Goal: Download file/media

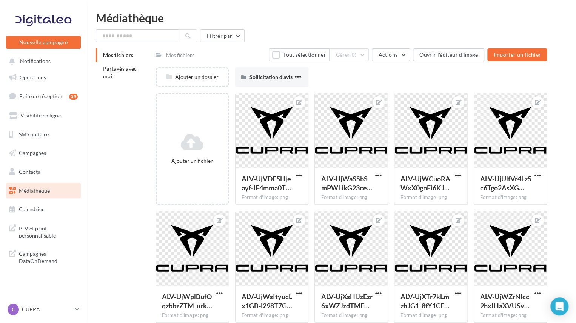
click at [33, 191] on span "Médiathèque" at bounding box center [34, 190] width 31 height 6
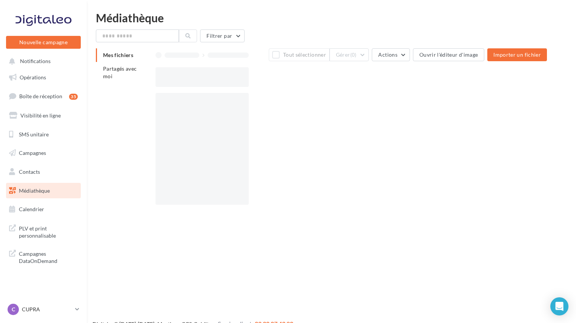
click at [115, 72] on span "Partagés avec moi" at bounding box center [120, 72] width 34 height 14
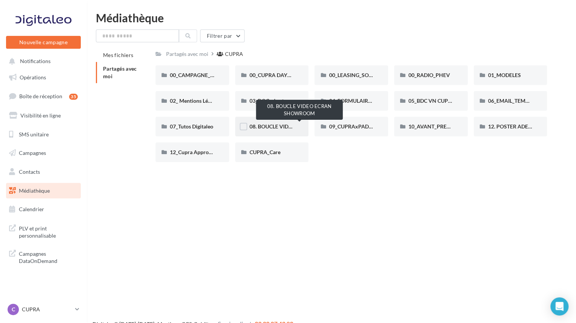
click at [273, 125] on span "08. BOUCLE VIDEO ECRAN SHOWROOM" at bounding box center [300, 126] width 100 height 6
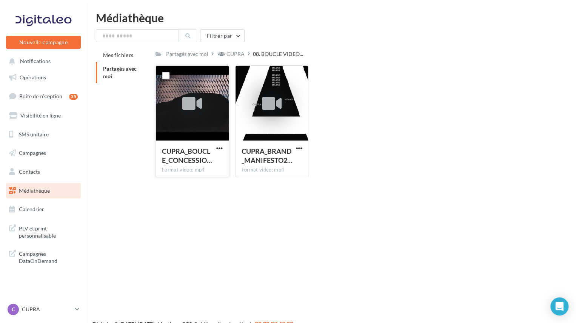
click at [195, 102] on icon at bounding box center [192, 103] width 20 height 17
click at [217, 149] on span "button" at bounding box center [219, 148] width 6 height 6
click at [201, 113] on div at bounding box center [192, 103] width 20 height 25
click at [190, 108] on icon at bounding box center [192, 103] width 20 height 17
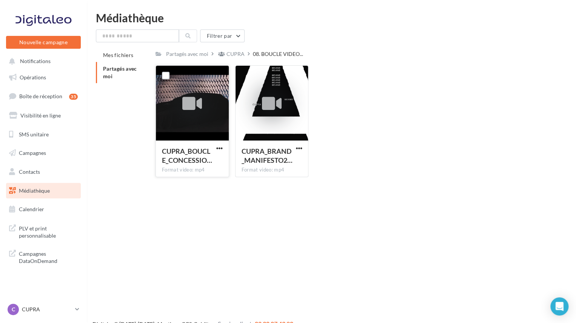
click at [183, 95] on div at bounding box center [192, 103] width 20 height 25
click at [166, 78] on label at bounding box center [166, 76] width 8 height 8
click at [299, 149] on span "button" at bounding box center [299, 148] width 6 height 6
click at [270, 158] on button "Télécharger" at bounding box center [266, 163] width 76 height 20
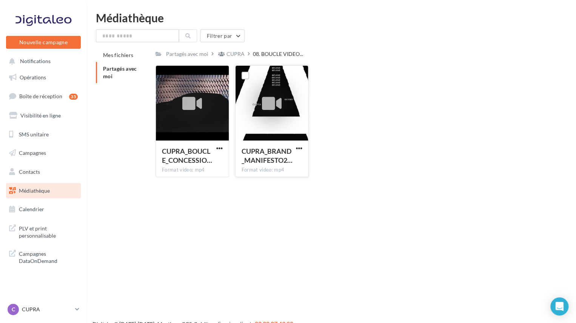
click at [127, 71] on span "Partagés avec moi" at bounding box center [120, 72] width 34 height 14
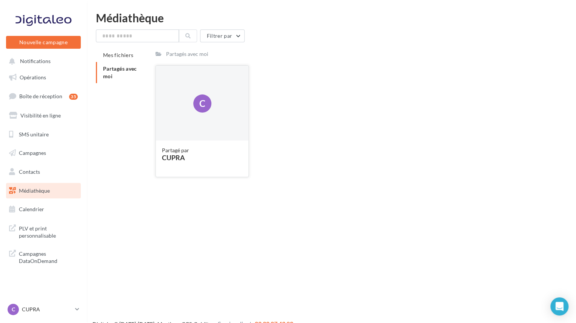
click at [207, 112] on div "C" at bounding box center [202, 103] width 18 height 18
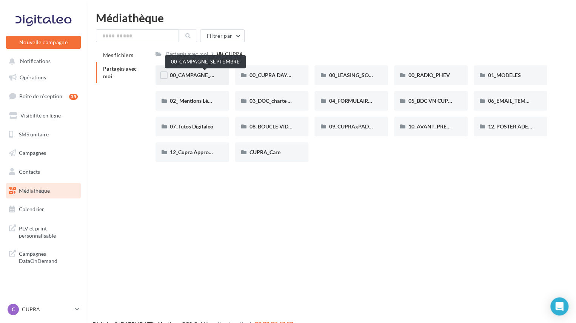
click at [188, 75] on span "00_CAMPAGNE_SEPTEMBRE" at bounding box center [205, 75] width 71 height 6
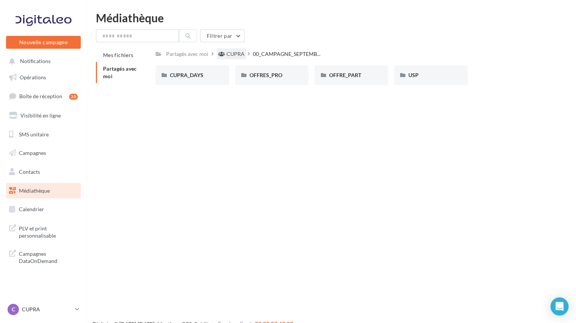
click at [228, 58] on div "CUPRA" at bounding box center [231, 53] width 29 height 11
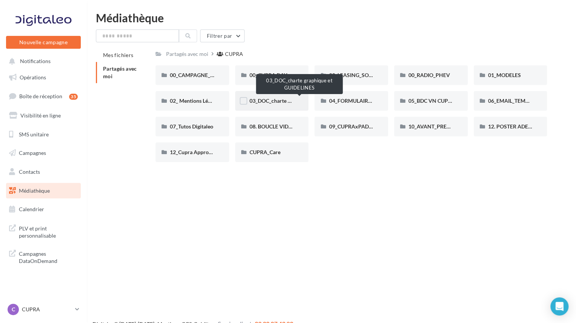
click at [263, 99] on span "03_DOC_charte graphique et GUIDELINES" at bounding box center [299, 100] width 99 height 6
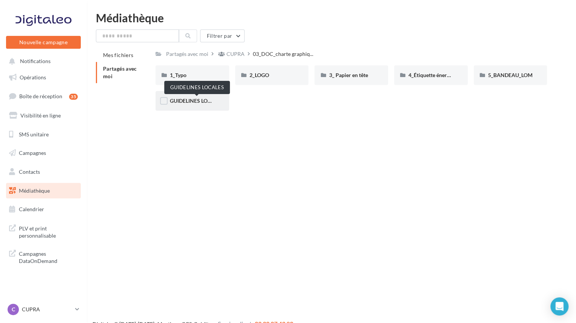
click at [188, 102] on span "GUIDELINES LOCALES" at bounding box center [197, 100] width 54 height 6
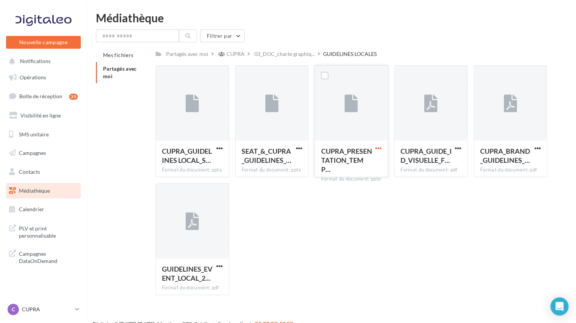
click at [381, 148] on span "button" at bounding box center [378, 148] width 6 height 6
click at [348, 170] on button "Télécharger" at bounding box center [346, 163] width 76 height 20
click at [299, 148] on span "button" at bounding box center [299, 148] width 6 height 6
click at [275, 165] on button "Télécharger" at bounding box center [266, 163] width 76 height 20
click at [119, 69] on span "Partagés avec moi" at bounding box center [120, 72] width 34 height 14
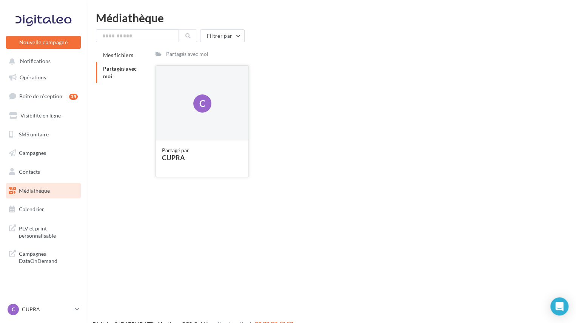
click at [186, 100] on div "C" at bounding box center [202, 104] width 93 height 76
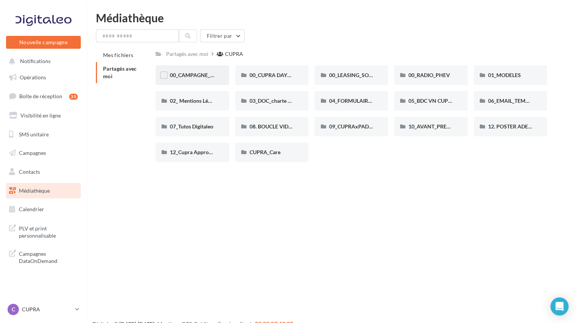
click at [188, 75] on span "00_CAMPAGNE_SEPTEMBRE" at bounding box center [205, 75] width 71 height 6
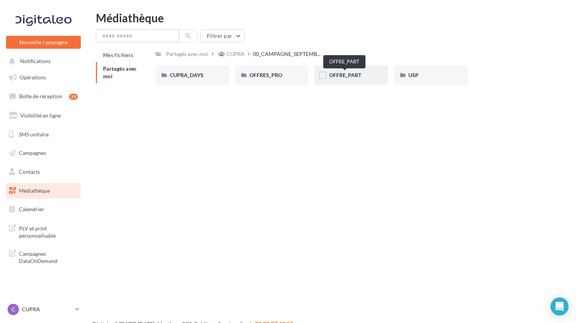
click at [345, 73] on span "OFFRE_PART" at bounding box center [345, 75] width 32 height 6
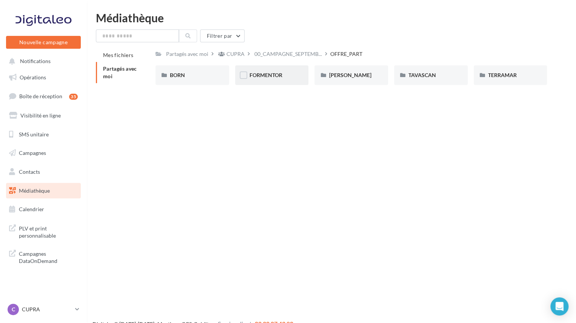
click at [282, 79] on div "FORMENTOR" at bounding box center [272, 75] width 45 height 8
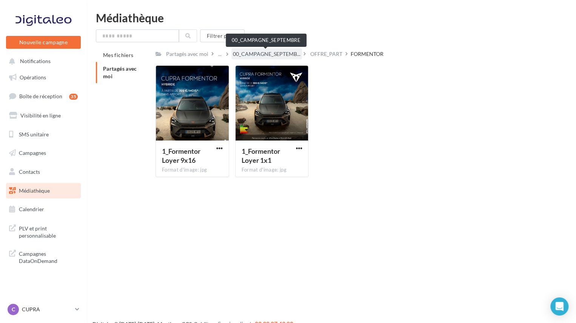
click at [251, 56] on span "00_CAMPAGNE_SEPTEMB..." at bounding box center [267, 54] width 68 height 8
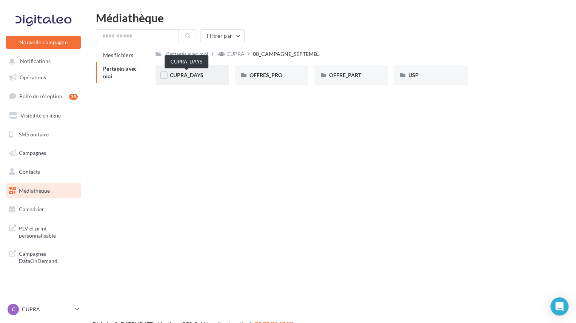
click at [184, 75] on span "CUPRA_DAYS" at bounding box center [187, 75] width 34 height 6
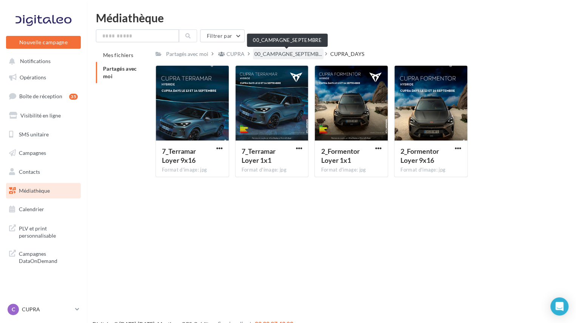
click at [299, 56] on span "00_CAMPAGNE_SEPTEMB..." at bounding box center [288, 54] width 68 height 8
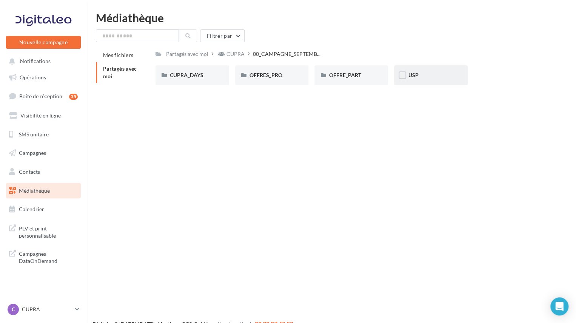
click at [425, 74] on div "USP" at bounding box center [431, 75] width 45 height 8
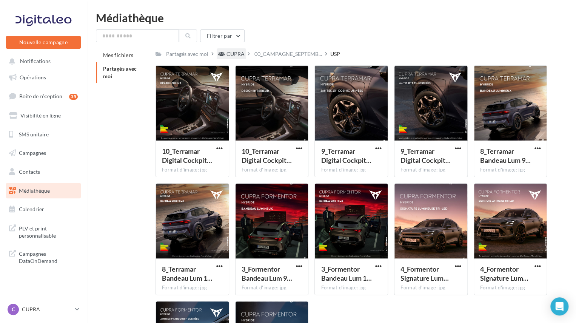
click at [230, 56] on div "CUPRA" at bounding box center [236, 54] width 18 height 8
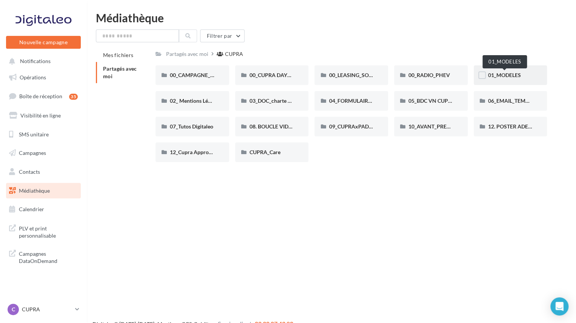
click at [510, 74] on span "01_MODELES" at bounding box center [504, 75] width 33 height 6
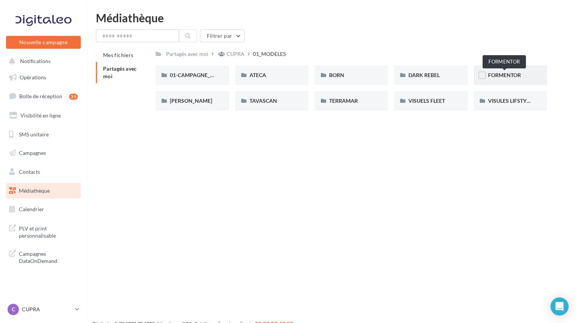
click at [500, 74] on span "FORMENTOR" at bounding box center [504, 75] width 33 height 6
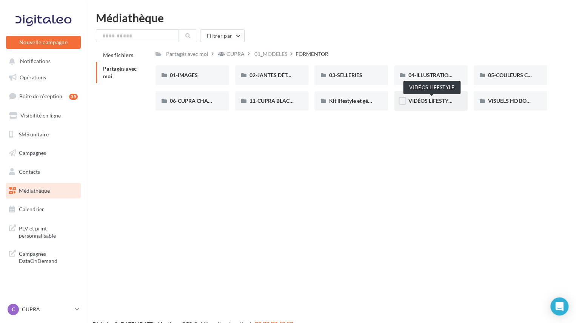
click at [422, 100] on span "VIDÉOS LIFESTYLE" at bounding box center [432, 100] width 46 height 6
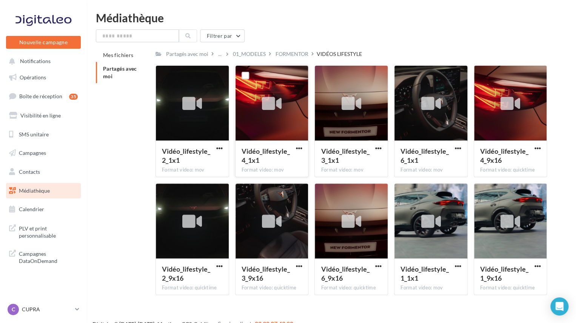
click at [268, 99] on icon at bounding box center [272, 103] width 20 height 17
click at [270, 106] on icon at bounding box center [272, 103] width 20 height 17
click at [436, 223] on icon at bounding box center [431, 221] width 20 height 17
click at [458, 264] on span "button" at bounding box center [458, 266] width 6 height 6
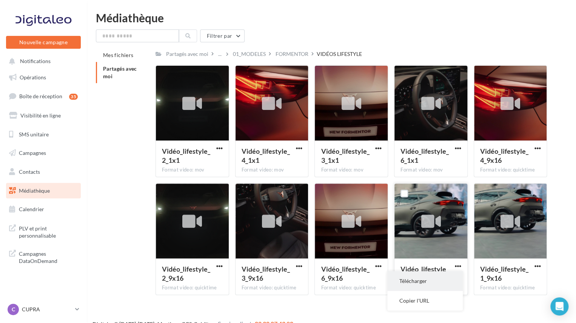
click at [429, 279] on button "Télécharger" at bounding box center [425, 281] width 76 height 20
click at [111, 68] on span "Partagés avec moi" at bounding box center [120, 72] width 34 height 14
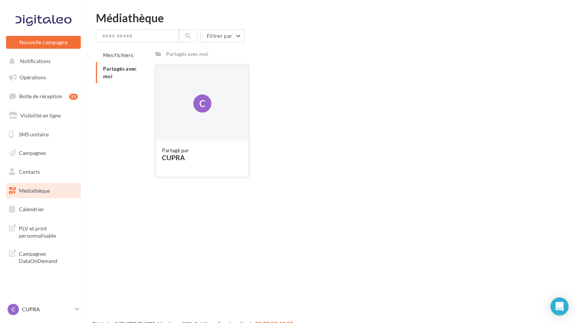
click at [195, 87] on div "C" at bounding box center [202, 104] width 93 height 76
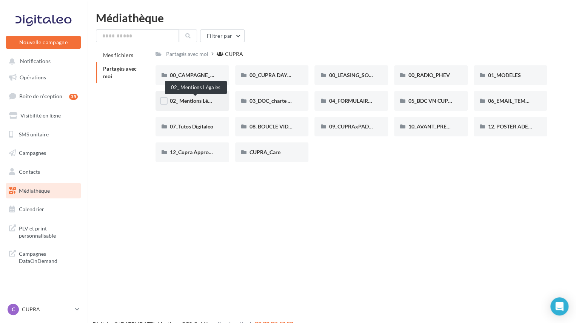
click at [208, 101] on span "02_ Mentions Légales" at bounding box center [195, 100] width 50 height 6
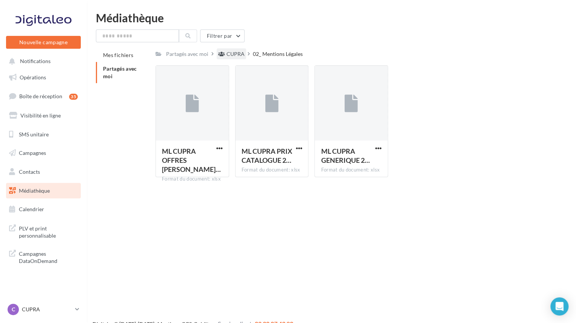
click at [237, 49] on div "CUPRA" at bounding box center [231, 53] width 29 height 11
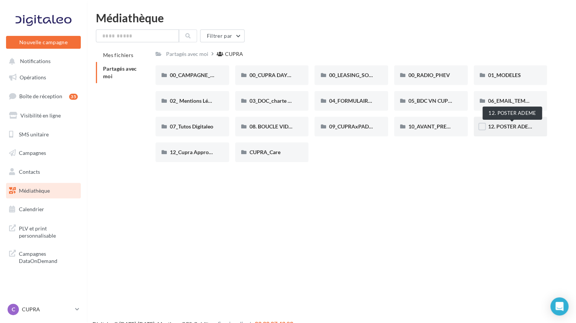
click at [506, 127] on span "12. POSTER ADEME" at bounding box center [512, 126] width 48 height 6
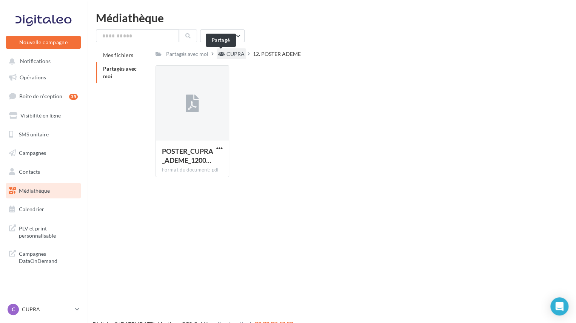
click at [228, 55] on div "CUPRA" at bounding box center [236, 54] width 18 height 8
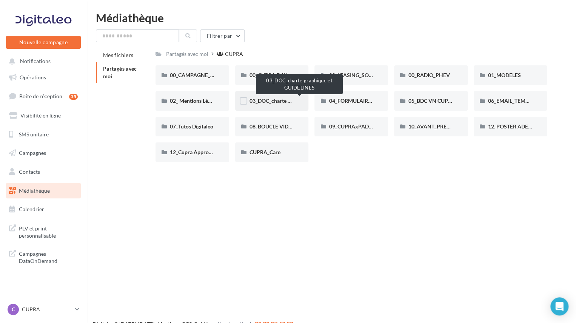
click at [281, 101] on span "03_DOC_charte graphique et GUIDELINES" at bounding box center [299, 100] width 99 height 6
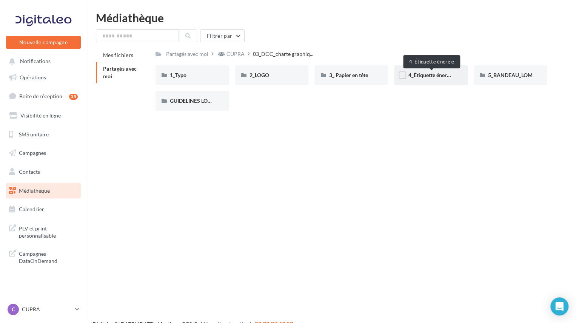
click at [421, 77] on span "4_Étiquette énergie" at bounding box center [431, 75] width 45 height 6
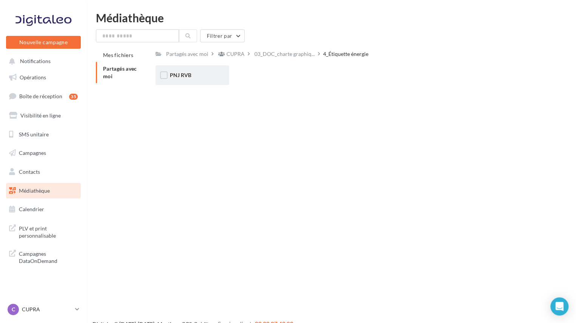
click at [192, 76] on div "PNJ RVB" at bounding box center [192, 75] width 45 height 8
click at [185, 79] on div "PNJ RVB" at bounding box center [192, 75] width 45 height 8
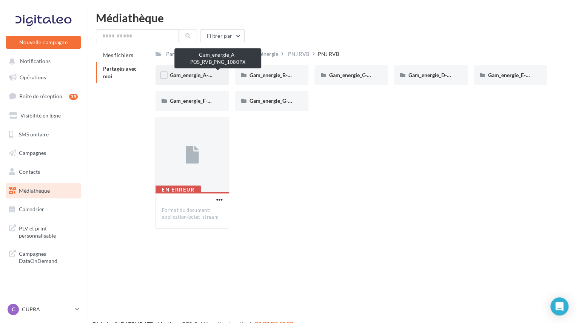
click at [200, 78] on span "Gam_energie_A-POS_RVB_PNG_1080PX" at bounding box center [218, 75] width 97 height 6
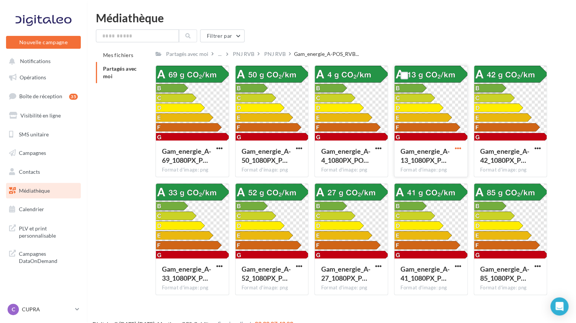
click at [459, 148] on span "button" at bounding box center [458, 148] width 6 height 6
click at [433, 166] on button "Télécharger" at bounding box center [425, 163] width 76 height 20
click at [245, 53] on div "PNJ RVB" at bounding box center [244, 54] width 22 height 8
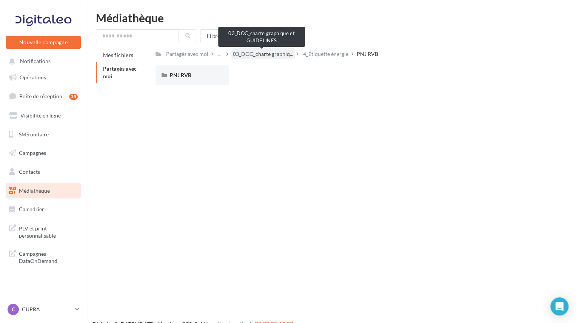
click at [256, 57] on span "03_DOC_charte graphiq..." at bounding box center [263, 54] width 60 height 8
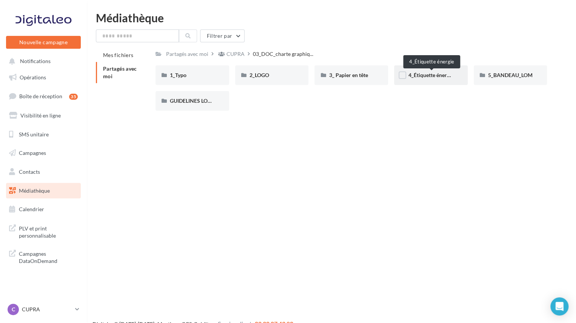
click at [442, 76] on span "4_Étiquette énergie" at bounding box center [431, 75] width 45 height 6
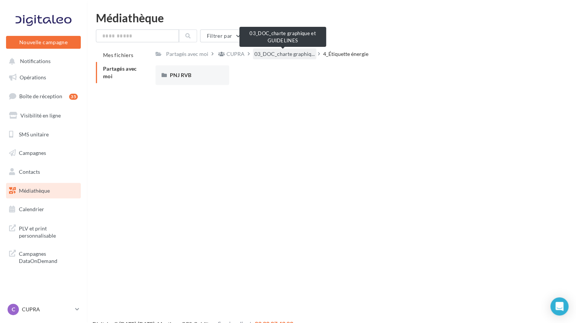
click at [292, 56] on span "03_DOC_charte graphiq..." at bounding box center [284, 54] width 60 height 8
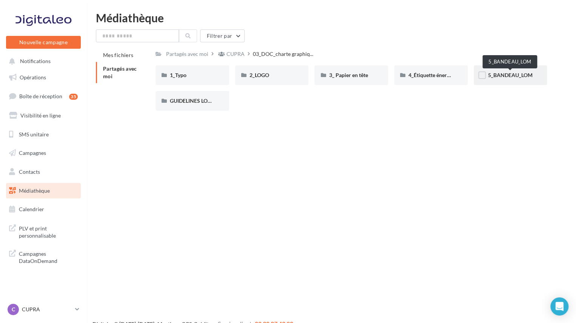
click at [515, 77] on span "5_BANDEAU_LOM" at bounding box center [510, 75] width 45 height 6
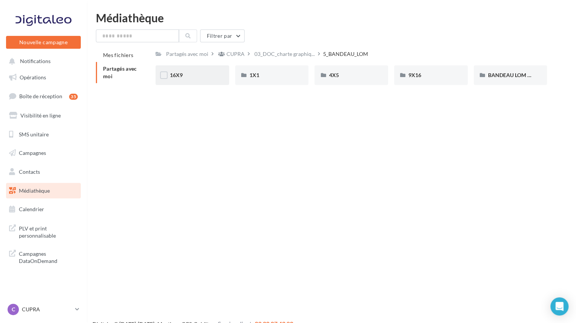
click at [183, 79] on div "16X9" at bounding box center [192, 75] width 45 height 8
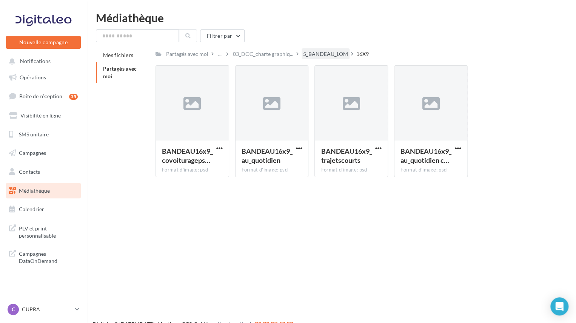
click at [324, 54] on div "5_BANDEAU_LOM" at bounding box center [325, 54] width 45 height 8
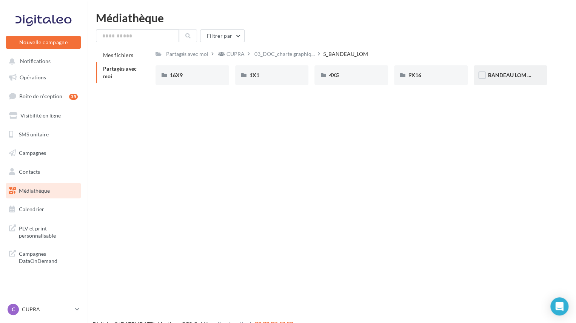
click at [494, 77] on span "BANDEAU LOM CUPRA" at bounding box center [516, 75] width 57 height 6
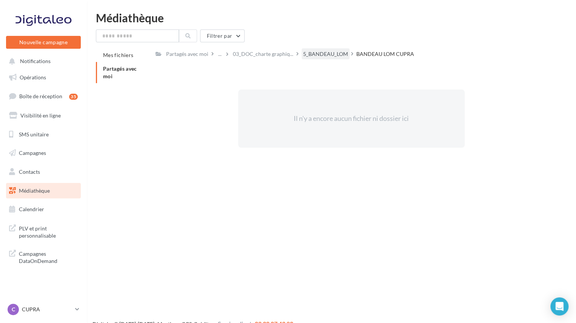
click at [331, 56] on div "5_BANDEAU_LOM" at bounding box center [325, 54] width 45 height 8
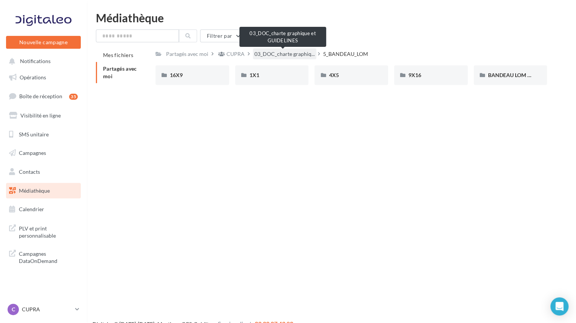
click at [296, 57] on span "03_DOC_charte graphiq..." at bounding box center [284, 54] width 60 height 8
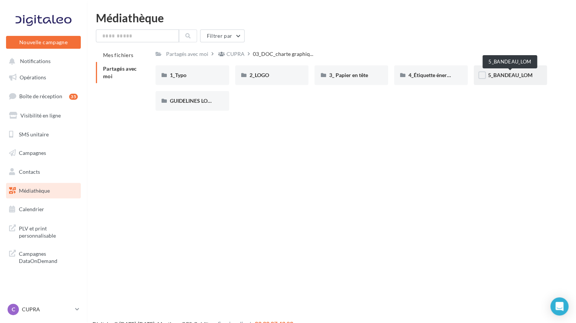
click at [512, 76] on span "5_BANDEAU_LOM" at bounding box center [510, 75] width 45 height 6
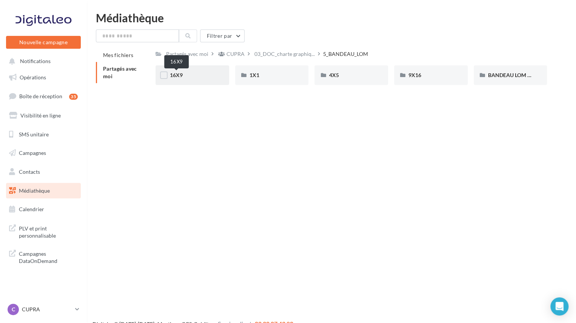
click at [179, 77] on span "16X9" at bounding box center [176, 75] width 13 height 6
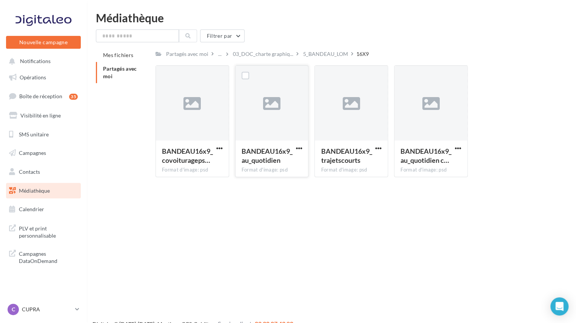
click at [277, 112] on icon at bounding box center [271, 103] width 17 height 17
click at [318, 56] on div "5_BANDEAU_LOM" at bounding box center [325, 54] width 45 height 8
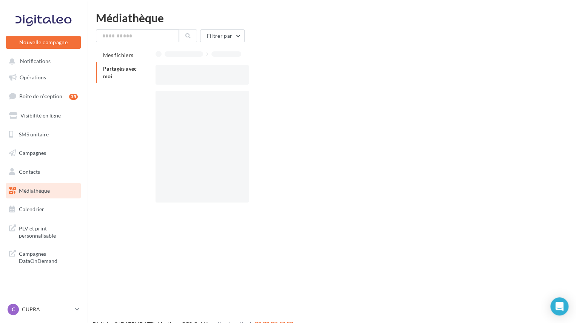
click at [112, 71] on span "Partagés avec moi" at bounding box center [120, 72] width 34 height 14
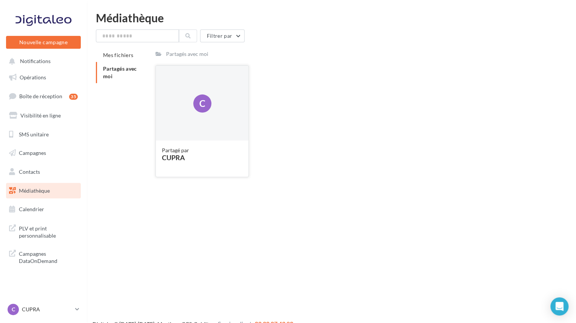
click at [195, 91] on div "C" at bounding box center [202, 104] width 93 height 76
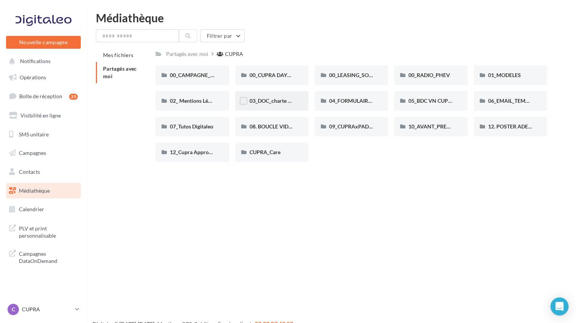
click at [263, 97] on div "03_DOC_charte graphique et GUIDELINES" at bounding box center [272, 101] width 74 height 20
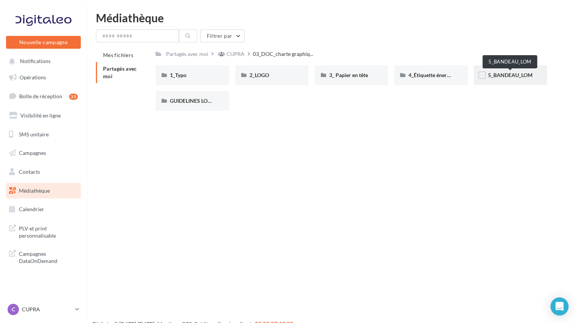
click at [490, 75] on span "5_BANDEAU_LOM" at bounding box center [510, 75] width 45 height 6
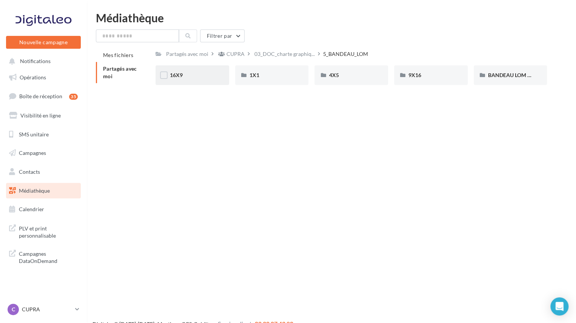
click at [181, 76] on span "16X9" at bounding box center [176, 75] width 13 height 6
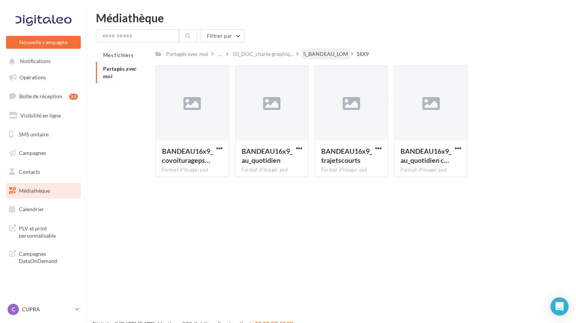
click at [329, 55] on div "5_BANDEAU_LOM" at bounding box center [325, 54] width 45 height 8
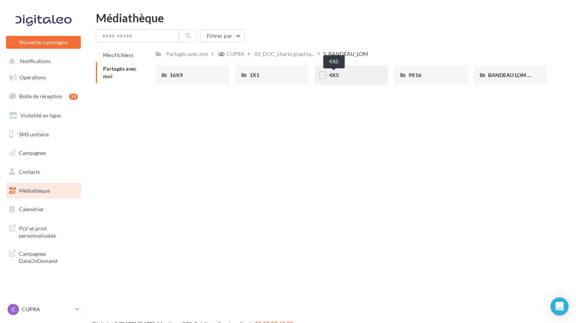
click at [337, 76] on span "4X5" at bounding box center [334, 75] width 10 height 6
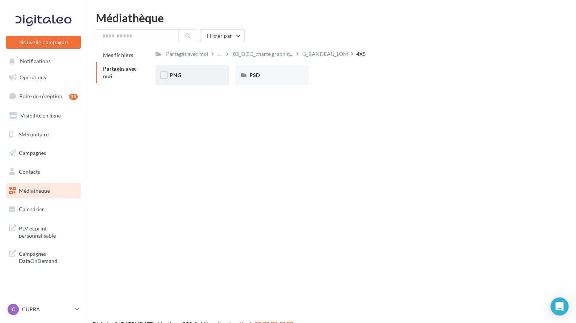
click at [180, 73] on span "PNG" at bounding box center [175, 75] width 11 height 6
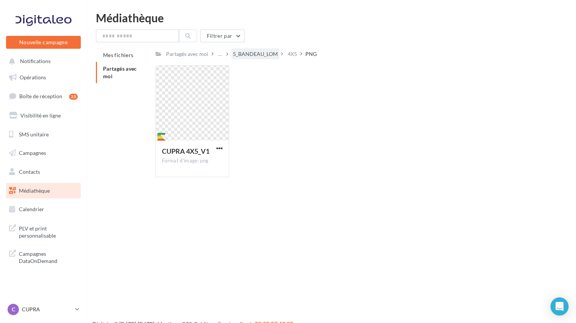
click at [251, 56] on div "5_BANDEAU_LOM" at bounding box center [255, 54] width 45 height 8
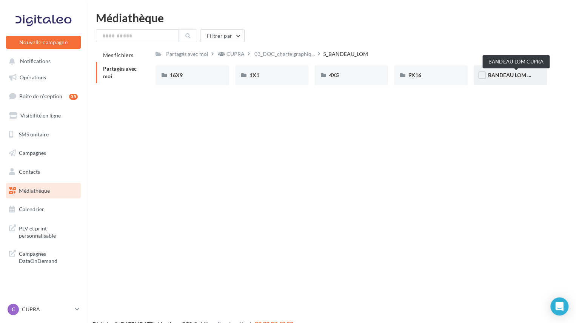
click at [515, 72] on span "BANDEAU LOM CUPRA" at bounding box center [516, 75] width 57 height 6
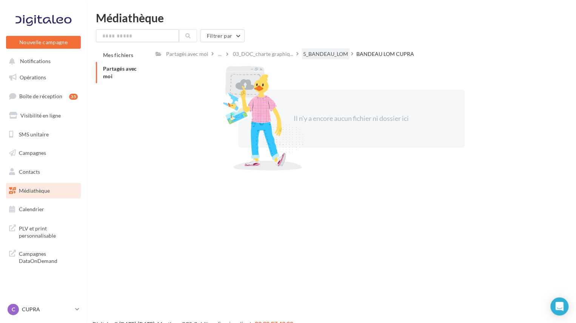
click at [317, 53] on div "5_BANDEAU_LOM" at bounding box center [325, 54] width 45 height 8
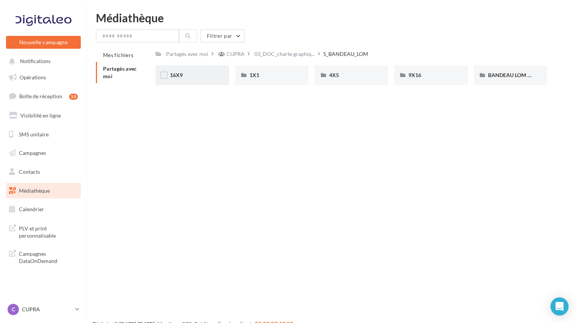
click at [185, 74] on div "16X9" at bounding box center [192, 75] width 45 height 8
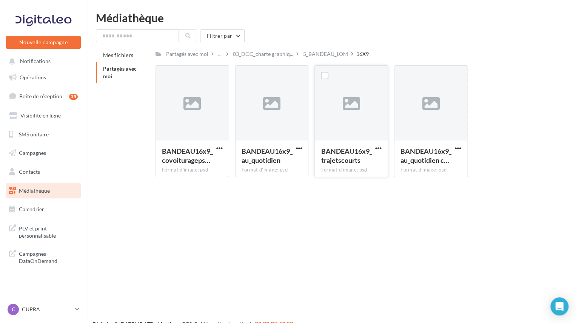
click at [340, 148] on span "BANDEAU16x9_trajetscourts" at bounding box center [346, 155] width 51 height 17
click at [379, 146] on span "button" at bounding box center [378, 148] width 6 height 6
click at [353, 162] on button "Télécharger" at bounding box center [346, 163] width 76 height 20
